Goal: Browse casually: Explore the website without a specific task or goal

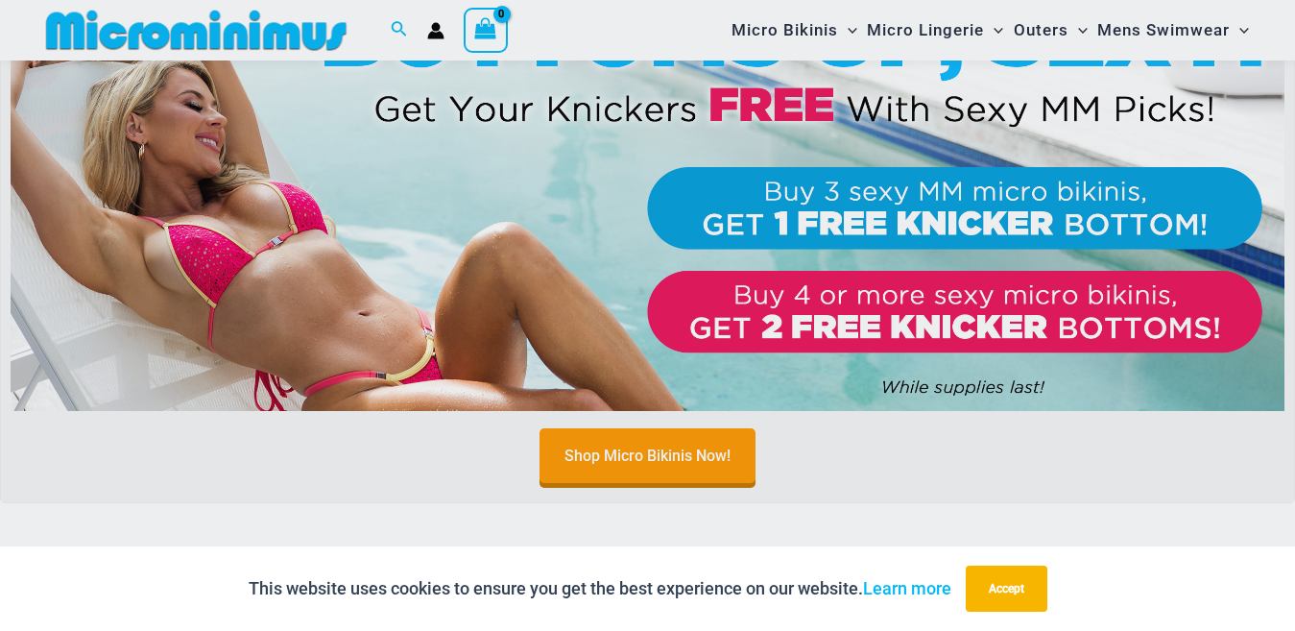
scroll to position [1248, 0]
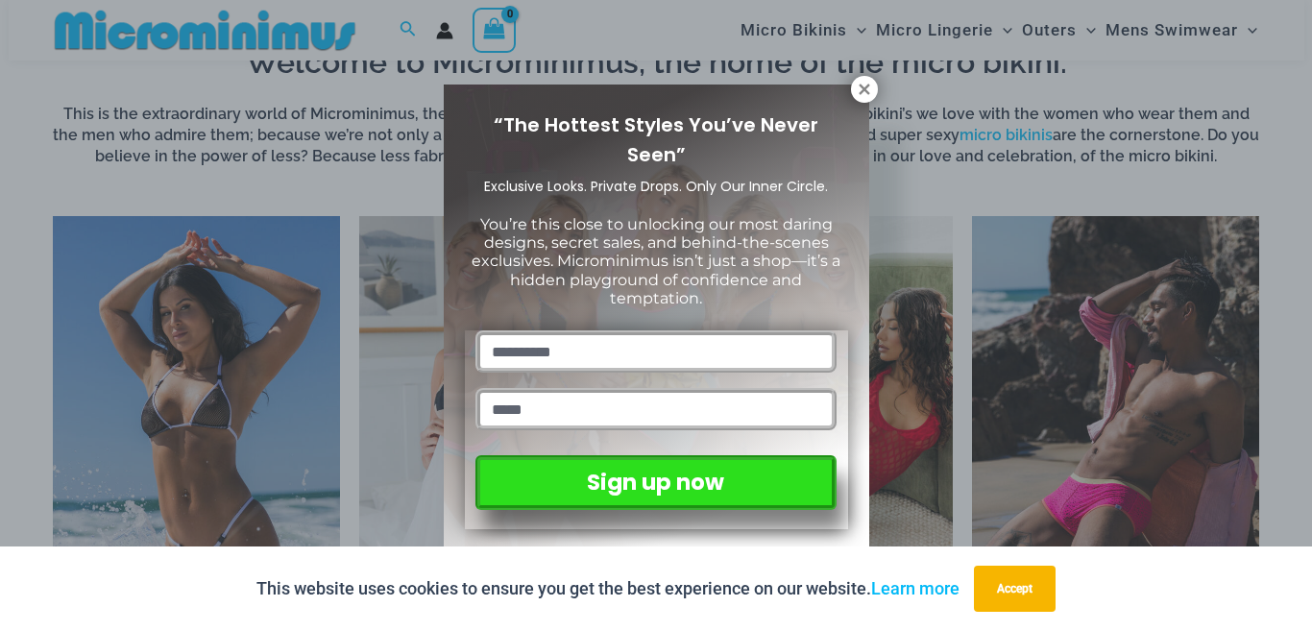
drag, startPoint x: 860, startPoint y: 85, endPoint x: 823, endPoint y: 121, distance: 51.6
click at [860, 85] on icon at bounding box center [863, 89] width 11 height 11
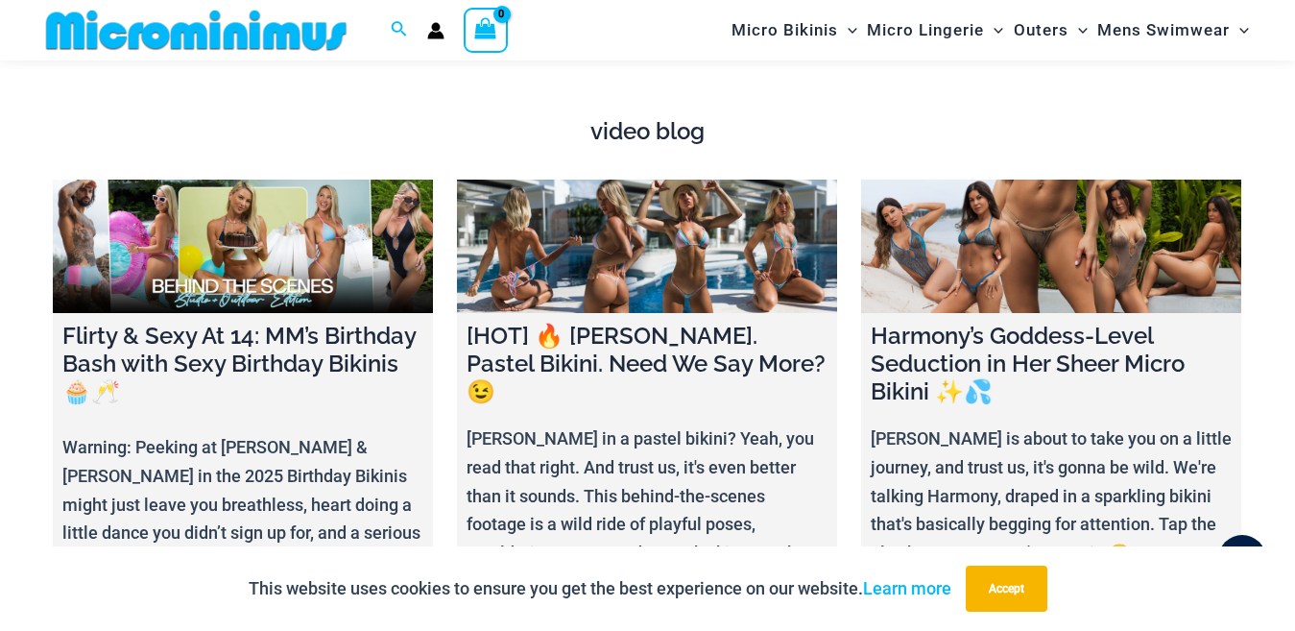
scroll to position [6529, 0]
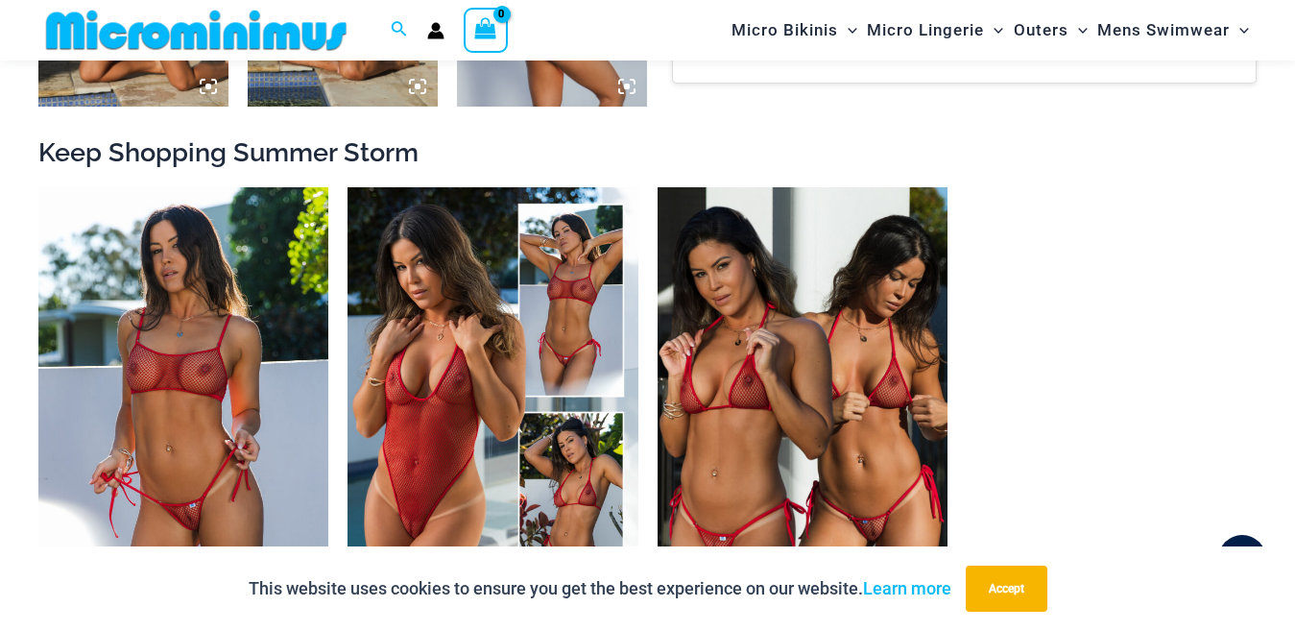
scroll to position [1615, 0]
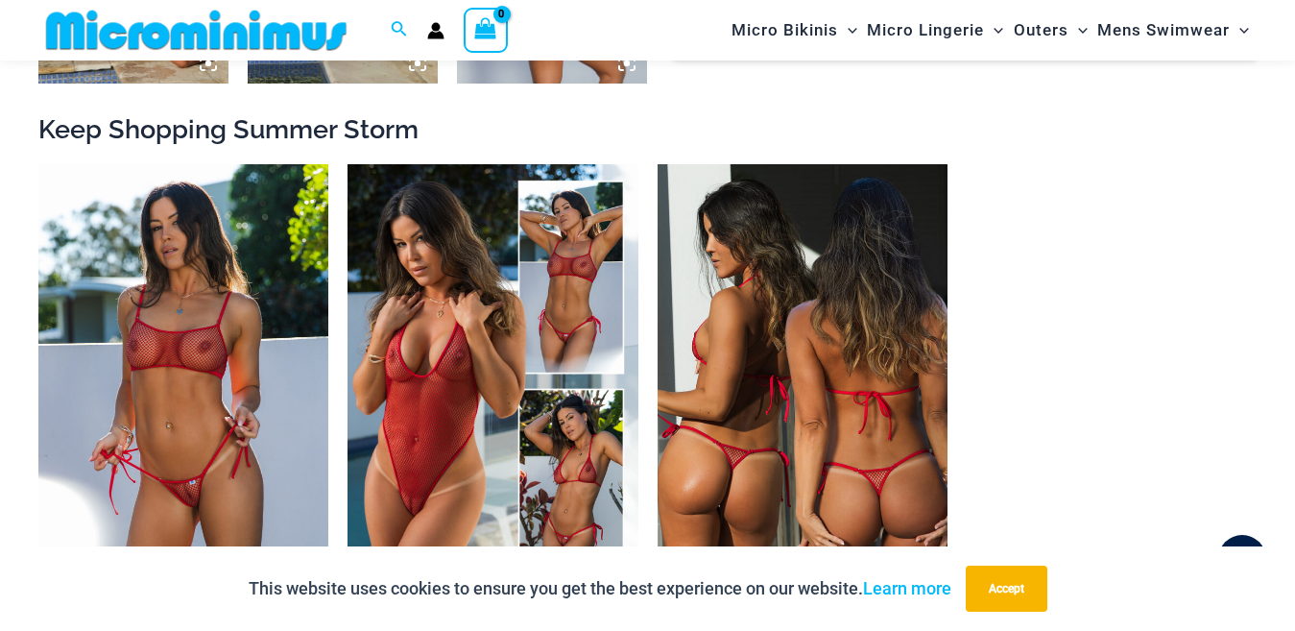
drag, startPoint x: 774, startPoint y: 240, endPoint x: 745, endPoint y: 175, distance: 71.4
click at [799, 243] on img at bounding box center [803, 381] width 290 height 435
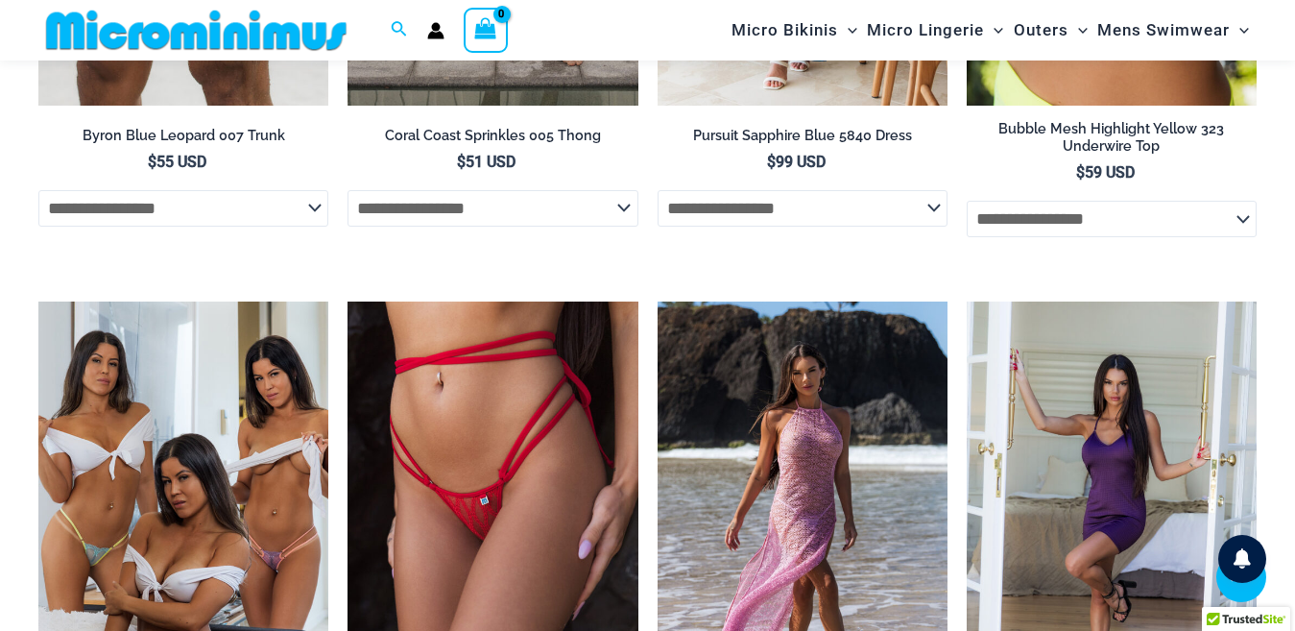
scroll to position [3343, 0]
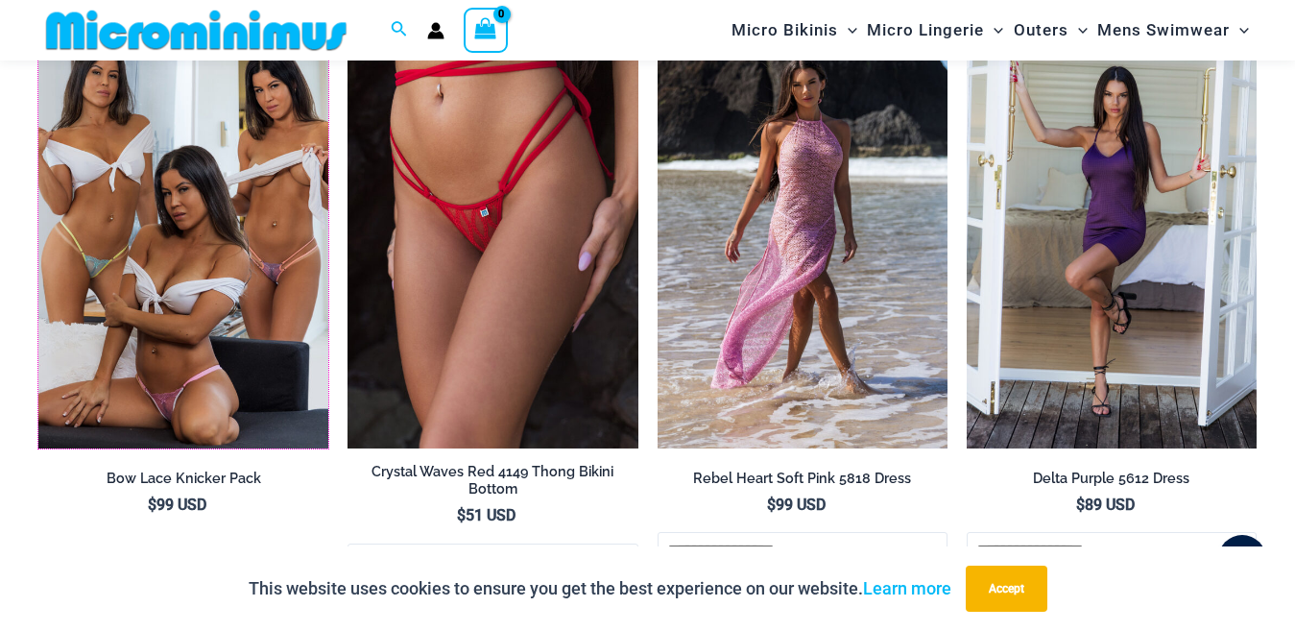
click at [38, 13] on img at bounding box center [38, 13] width 0 height 0
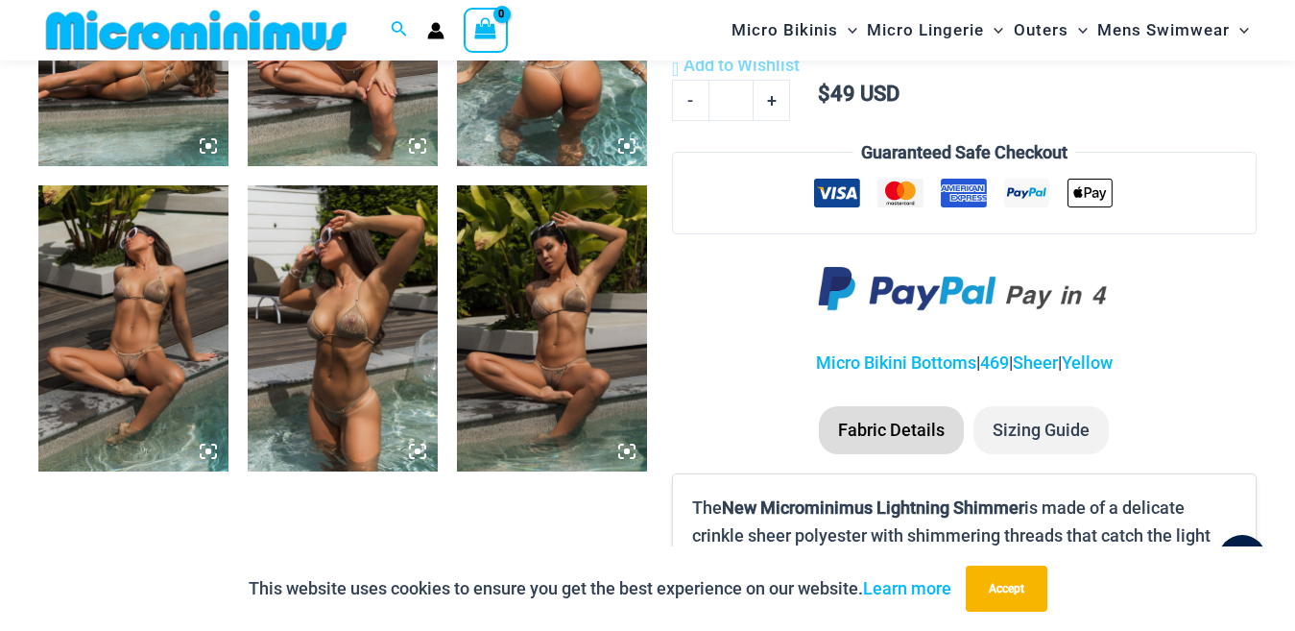
scroll to position [1423, 0]
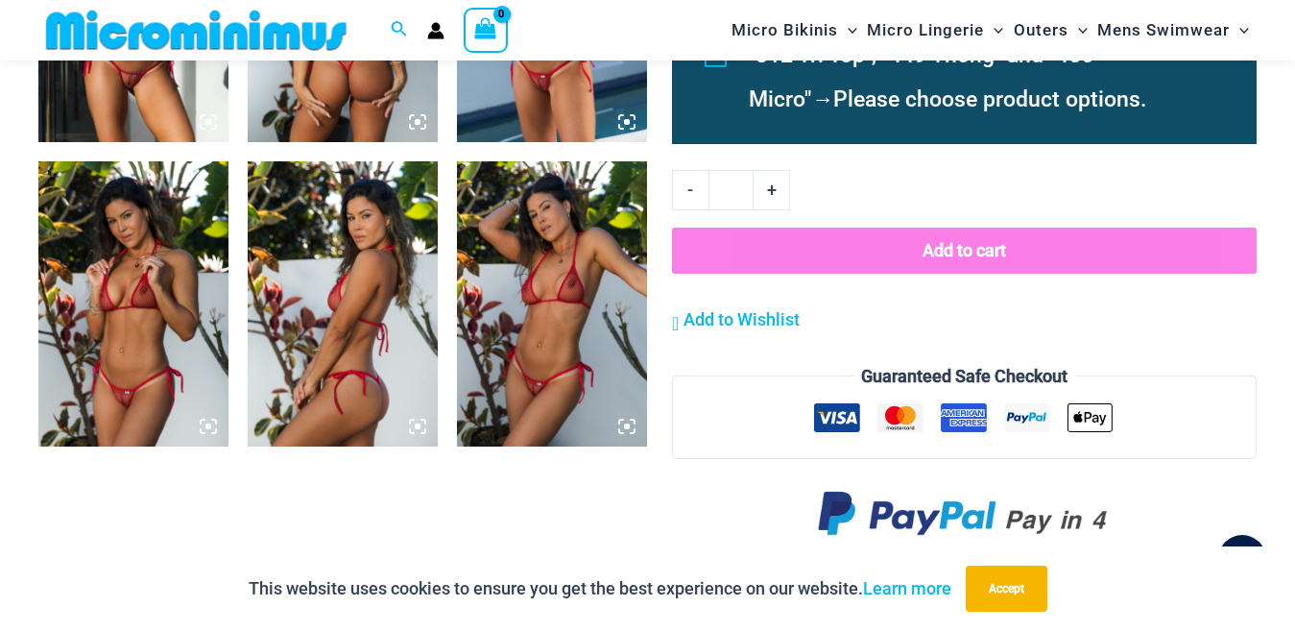
scroll to position [1903, 0]
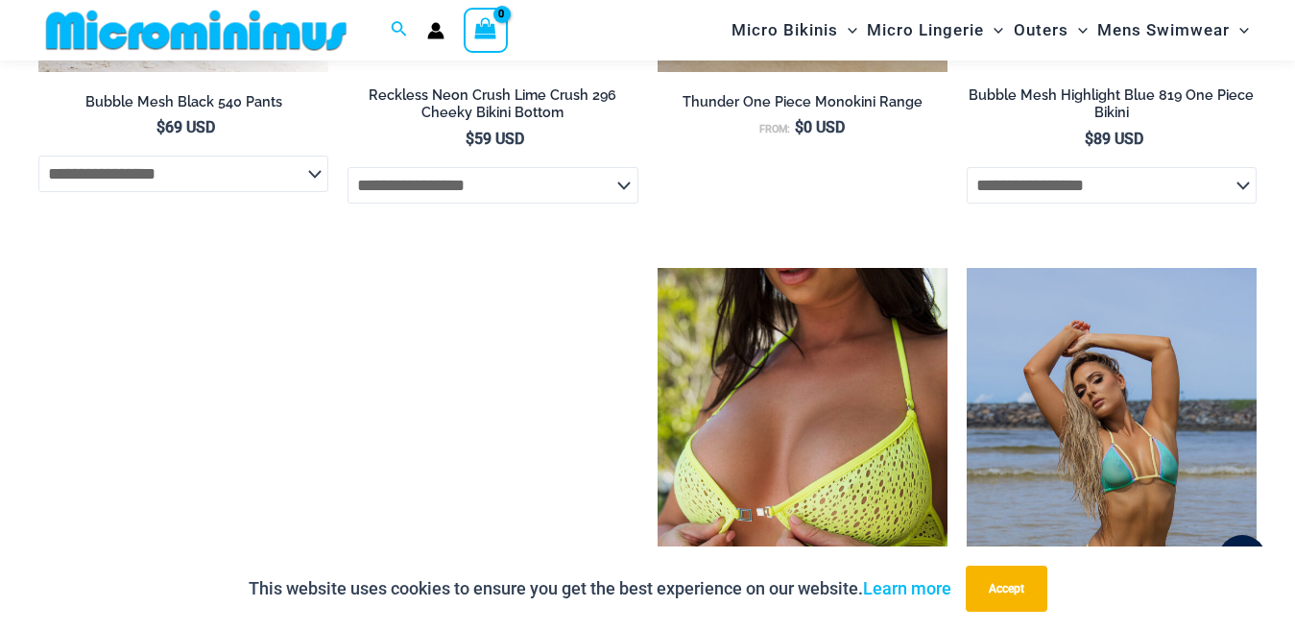
scroll to position [3841, 0]
